Goal: Transaction & Acquisition: Book appointment/travel/reservation

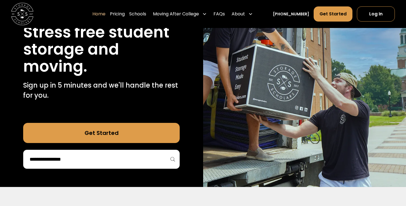
scroll to position [77, 0]
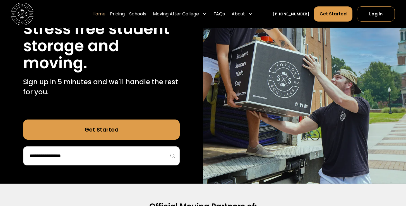
click at [139, 154] on input "search" at bounding box center [101, 155] width 145 height 9
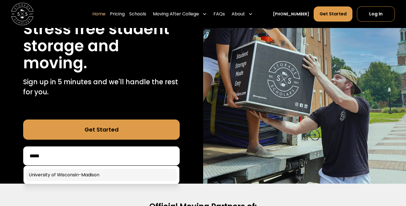
type input "*****"
click at [132, 175] on link at bounding box center [101, 174] width 151 height 12
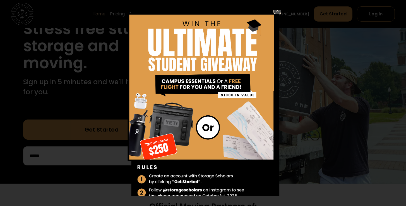
scroll to position [28, 0]
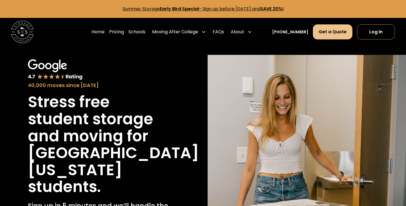
click at [333, 34] on link "Get a Quote" at bounding box center [333, 31] width 40 height 15
